Goal: Check status: Check status

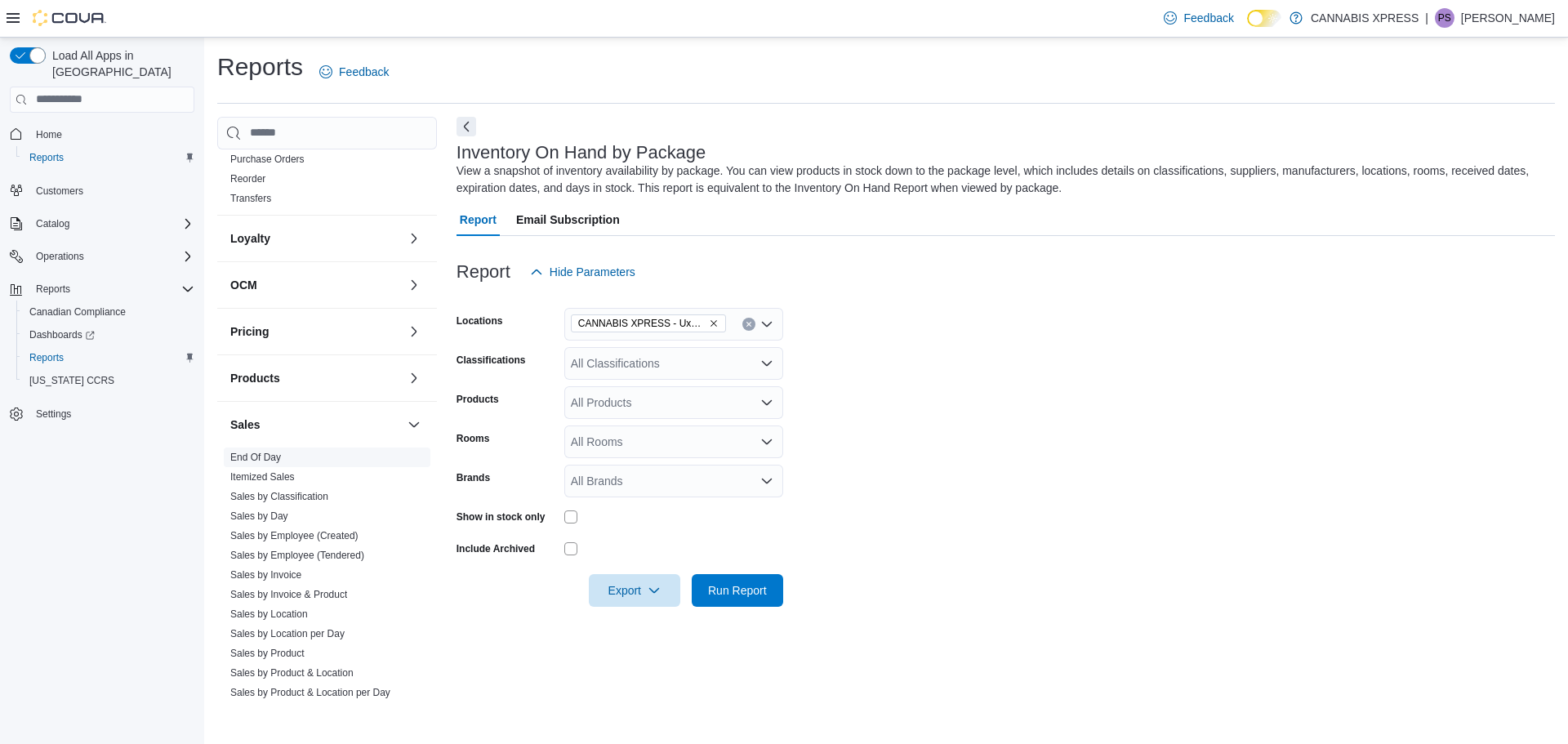
scroll to position [489, 0]
drag, startPoint x: 332, startPoint y: 542, endPoint x: 695, endPoint y: 389, distance: 393.9
click at [332, 542] on link "Sales by Employee (Tendered)" at bounding box center [297, 546] width 134 height 11
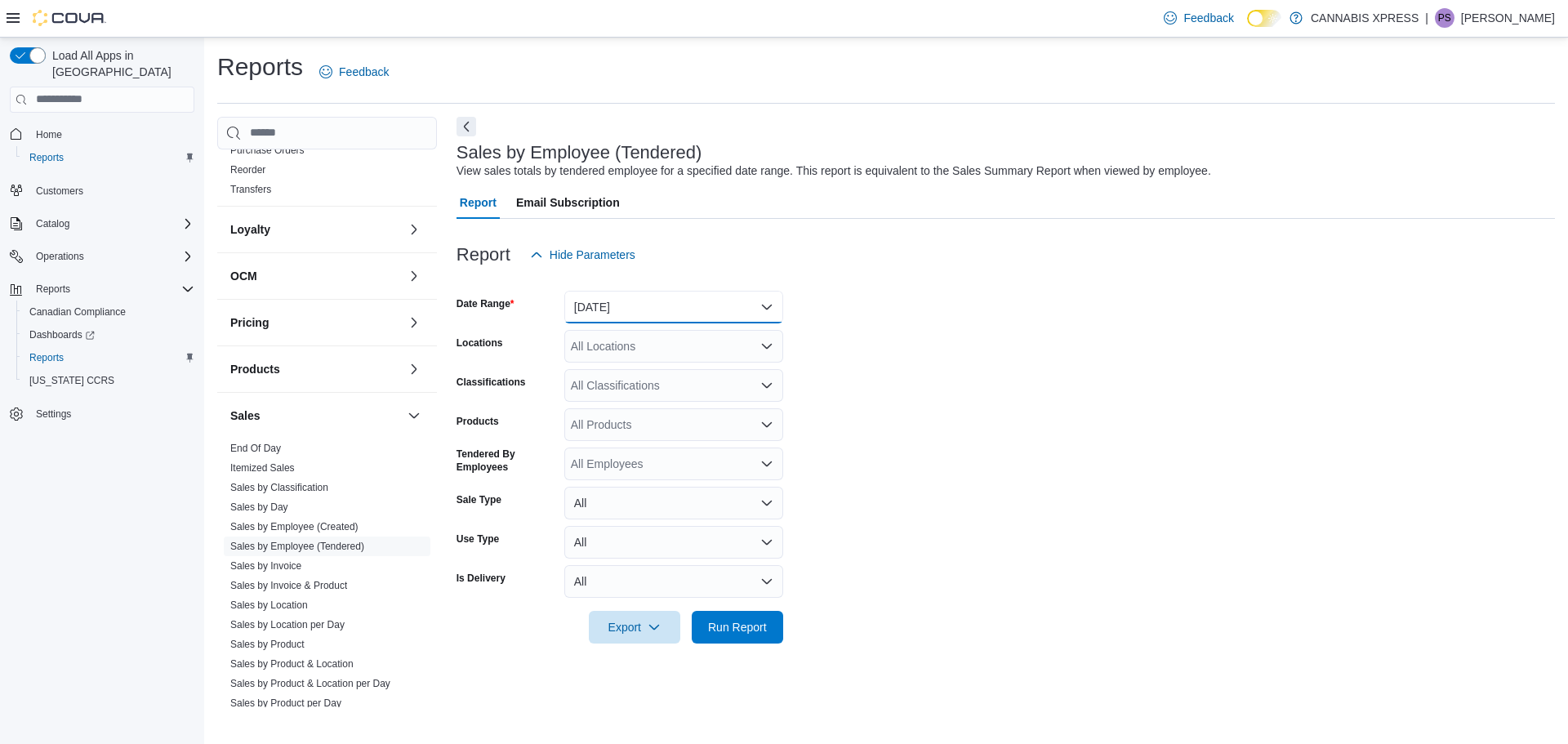
click at [770, 304] on button "[DATE]" at bounding box center [674, 306] width 219 height 32
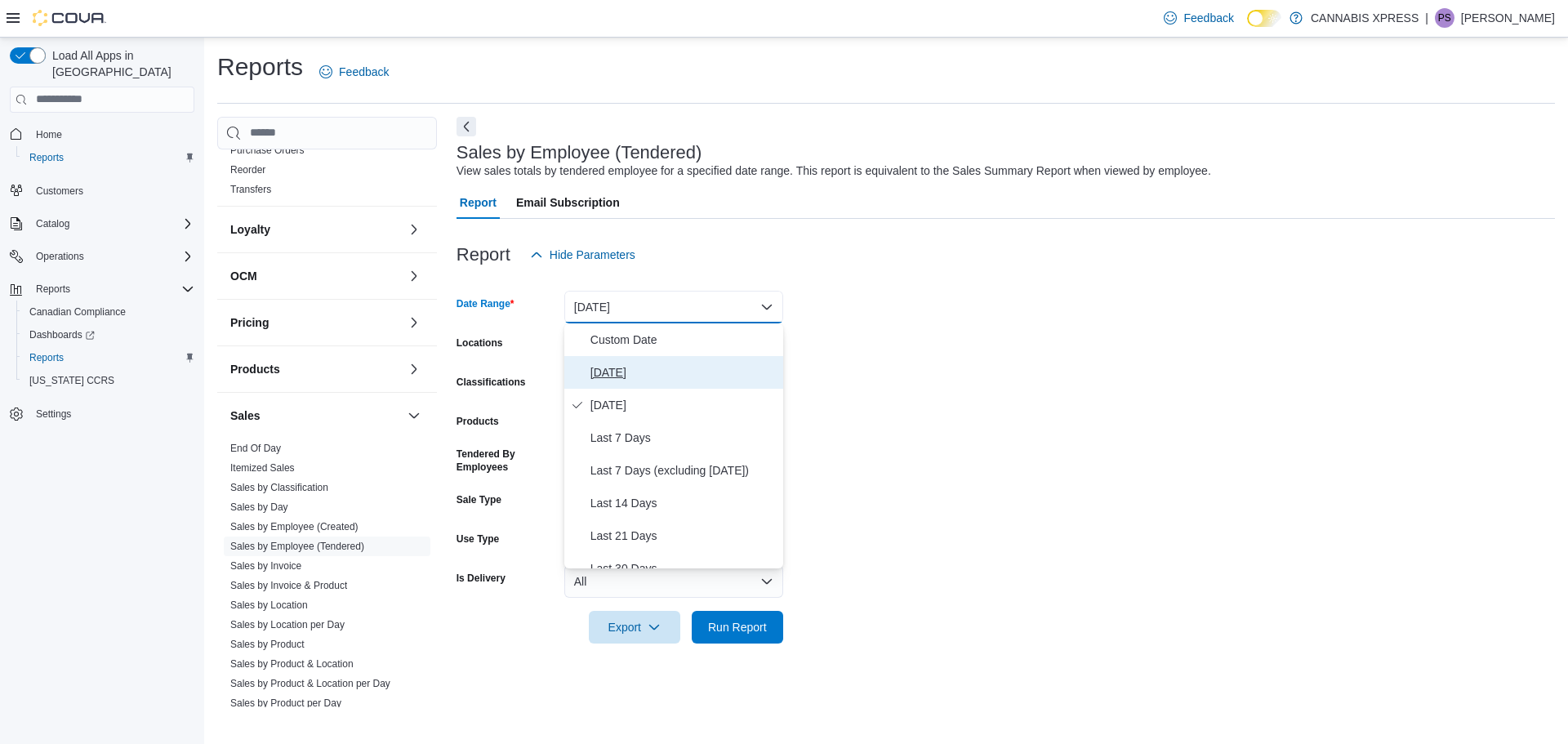
click at [605, 371] on span "[DATE]" at bounding box center [683, 372] width 186 height 19
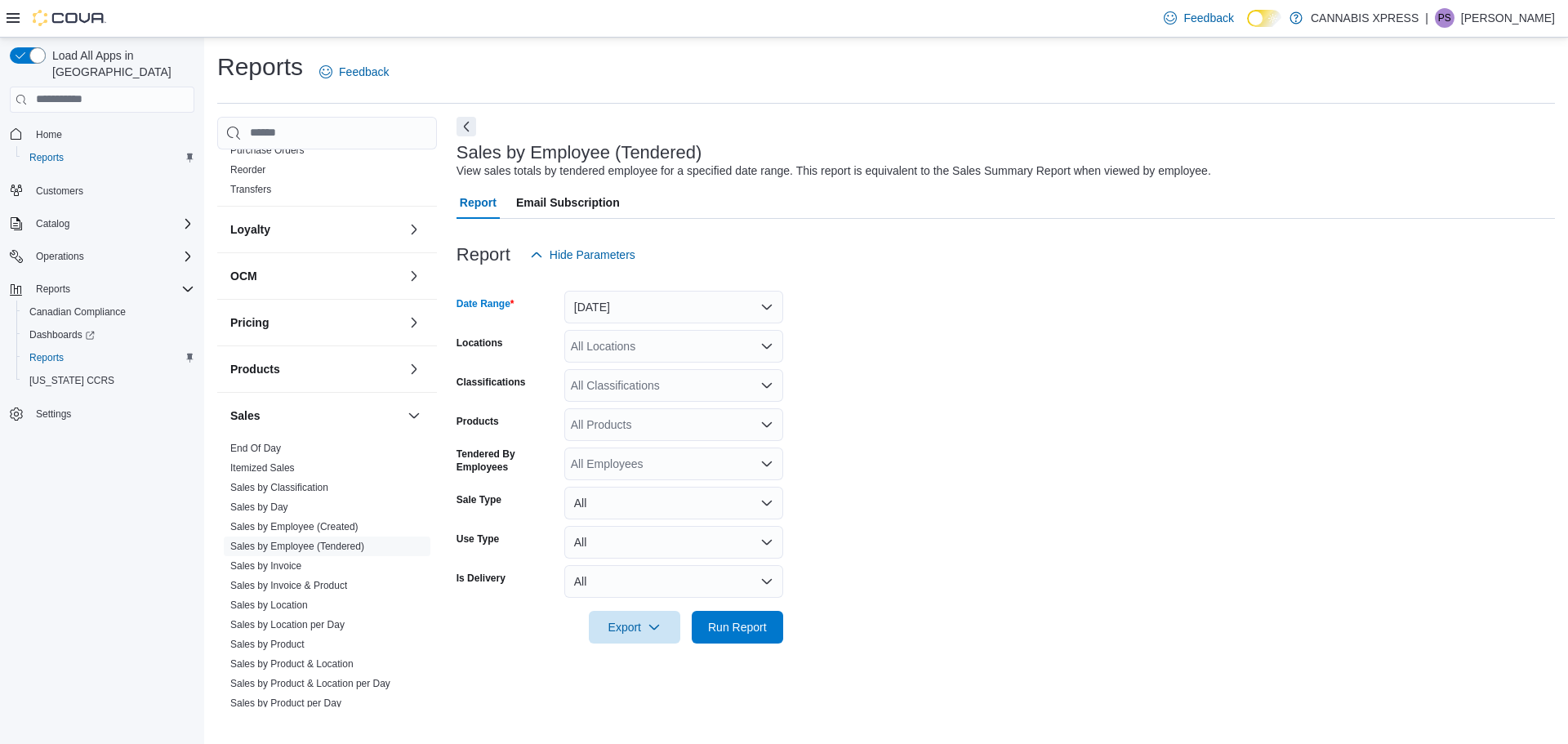
click at [769, 348] on icon "Open list of options" at bounding box center [766, 345] width 13 height 13
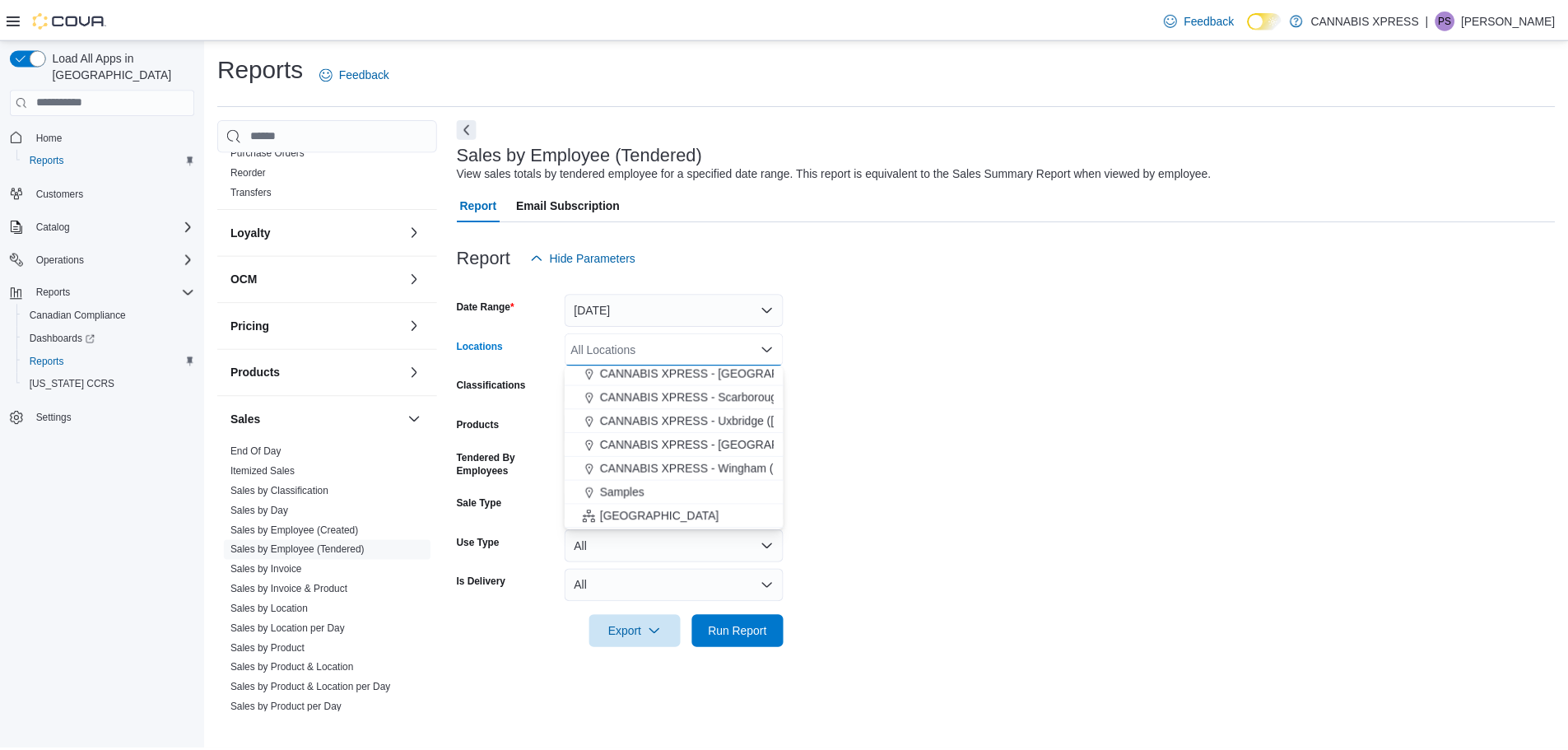
scroll to position [247, 0]
click at [714, 420] on span "CANNABIS XPRESS - Uxbridge ([GEOGRAPHIC_DATA])" at bounding box center [752, 416] width 296 height 17
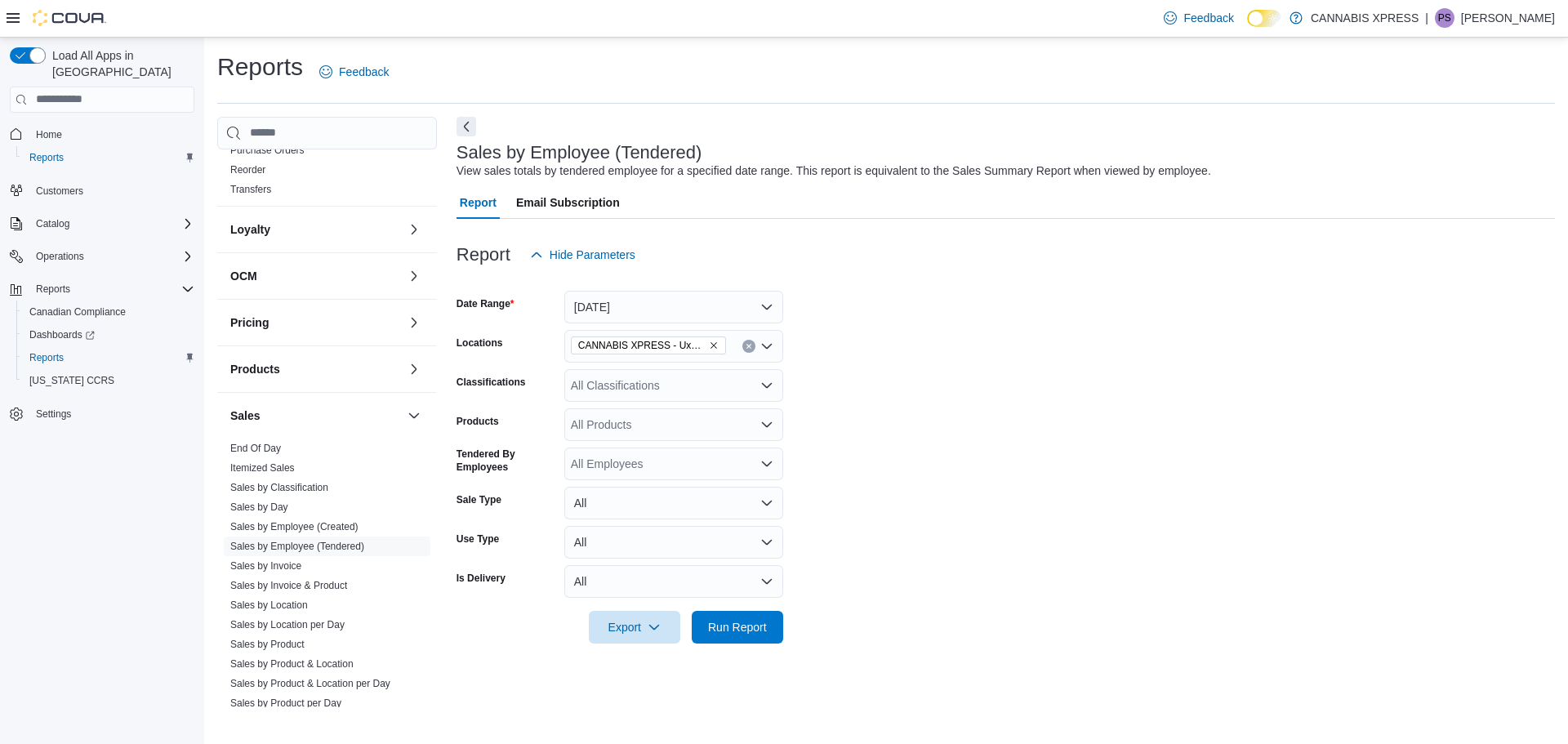
drag, startPoint x: 873, startPoint y: 421, endPoint x: 833, endPoint y: 498, distance: 86.8
click at [873, 422] on form "Date Range [DATE] Locations CANNABIS XPRESS - [GEOGRAPHIC_DATA] (Reach Street) …" at bounding box center [1005, 457] width 1099 height 372
click at [737, 614] on span "Run Report" at bounding box center [737, 625] width 72 height 32
